Goal: Task Accomplishment & Management: Manage account settings

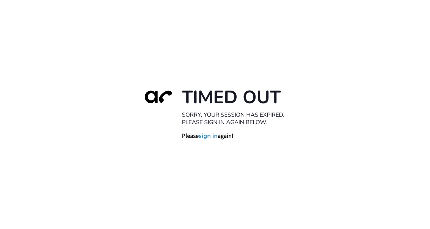
click at [212, 136] on link "sign in" at bounding box center [208, 136] width 19 height 8
click at [208, 137] on link "sign in" at bounding box center [208, 136] width 19 height 8
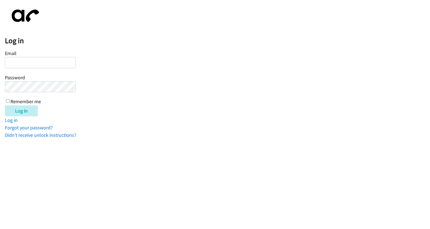
click at [25, 54] on div "Email Password Remember me" at bounding box center [40, 77] width 71 height 56
click at [28, 64] on input "Email" at bounding box center [40, 62] width 71 height 11
click at [49, 62] on input "Email" at bounding box center [40, 62] width 71 height 11
paste input "ahmedina@ajunebpo.com"
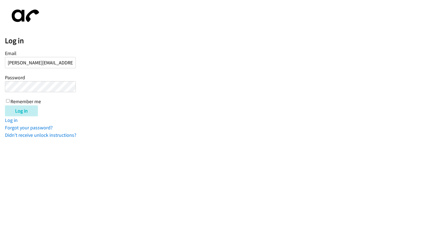
type input "ahmedina@ajunebpo.com"
click at [5, 105] on input "Log in" at bounding box center [21, 110] width 33 height 11
click at [10, 100] on div "Email ahmedina@ajunebpo.com Password Remember me" at bounding box center [40, 77] width 71 height 56
click at [7, 101] on input "Remember me" at bounding box center [8, 101] width 4 height 4
checkbox input "true"
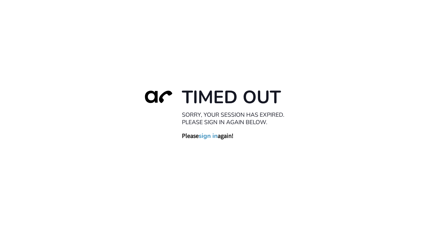
click at [210, 137] on link "sign in" at bounding box center [208, 136] width 19 height 8
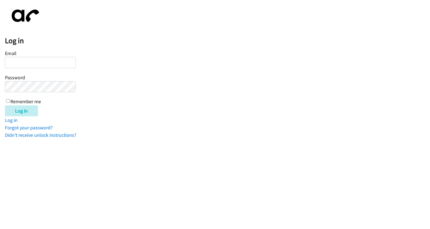
paste input "[EMAIL_ADDRESS][PERSON_NAME][DOMAIN_NAME]"
type input "aldrin.medina@directit.com"
click at [7, 101] on input "Remember me" at bounding box center [8, 101] width 4 height 4
checkbox input "true"
click at [24, 112] on input "Log in" at bounding box center [21, 110] width 33 height 11
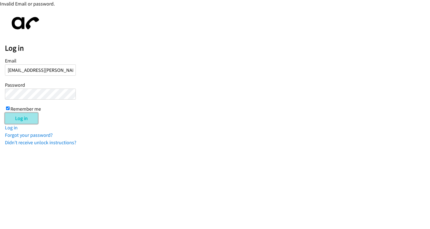
click at [26, 116] on input "Log in" at bounding box center [21, 118] width 33 height 11
click at [215, 89] on form "Email aldrin.medina@directit.com Password Remember me Log in" at bounding box center [217, 89] width 425 height 67
click at [31, 113] on input "Log in" at bounding box center [21, 118] width 33 height 11
click at [31, 117] on input "Log in" at bounding box center [21, 118] width 33 height 11
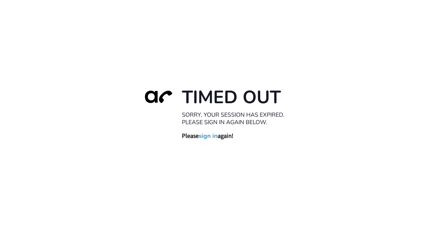
click at [210, 136] on link "sign in" at bounding box center [208, 136] width 19 height 8
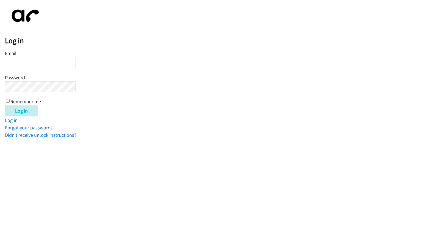
click at [40, 62] on input "Email" at bounding box center [40, 62] width 71 height 11
click at [59, 62] on input "Email" at bounding box center [40, 62] width 71 height 11
type input "[EMAIL_ADDRESS][PERSON_NAME][DOMAIN_NAME]"
click at [5, 105] on input "Log in" at bounding box center [21, 110] width 33 height 11
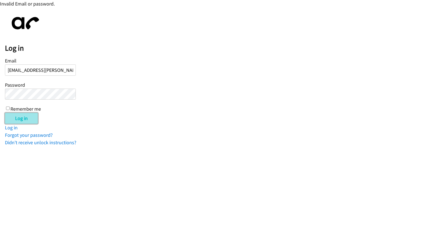
click at [14, 122] on input "Log in" at bounding box center [21, 118] width 33 height 11
click at [10, 108] on div "Email aldrin.medina@directit.com Password Remember me" at bounding box center [40, 84] width 71 height 56
click at [8, 108] on input "Remember me" at bounding box center [8, 108] width 4 height 4
checkbox input "true"
click at [25, 115] on input "Log in" at bounding box center [21, 118] width 33 height 11
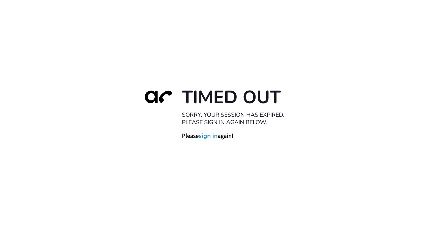
click at [211, 137] on link "sign in" at bounding box center [208, 136] width 19 height 8
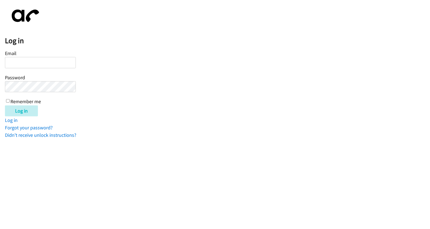
click at [32, 61] on input "Email" at bounding box center [40, 62] width 71 height 11
type input "[EMAIL_ADDRESS][PERSON_NAME][DOMAIN_NAME]"
click at [9, 100] on input "Remember me" at bounding box center [8, 101] width 4 height 4
checkbox input "true"
click at [17, 106] on input "Log in" at bounding box center [21, 110] width 33 height 11
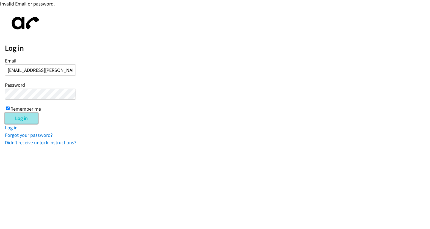
click at [20, 116] on input "Log in" at bounding box center [21, 118] width 33 height 11
click at [17, 118] on input "Log in" at bounding box center [21, 118] width 33 height 11
click at [20, 123] on div "Log in Email aldrin.medina@directit.com Password Remember me Log in Log in Forg…" at bounding box center [217, 79] width 425 height 134
click at [22, 118] on input "Log in" at bounding box center [21, 118] width 33 height 11
click at [22, 116] on input "Log in" at bounding box center [21, 118] width 33 height 11
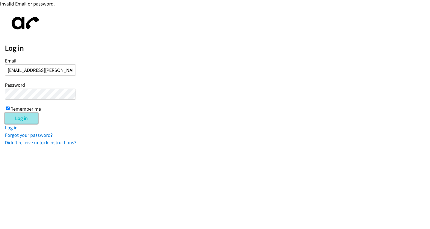
click at [28, 117] on input "Log in" at bounding box center [21, 118] width 33 height 11
click at [26, 118] on input "Log in" at bounding box center [21, 118] width 33 height 11
click at [26, 119] on input "Log in" at bounding box center [21, 118] width 33 height 11
click at [28, 114] on input "Log in" at bounding box center [21, 118] width 33 height 11
